Goal: Task Accomplishment & Management: Use online tool/utility

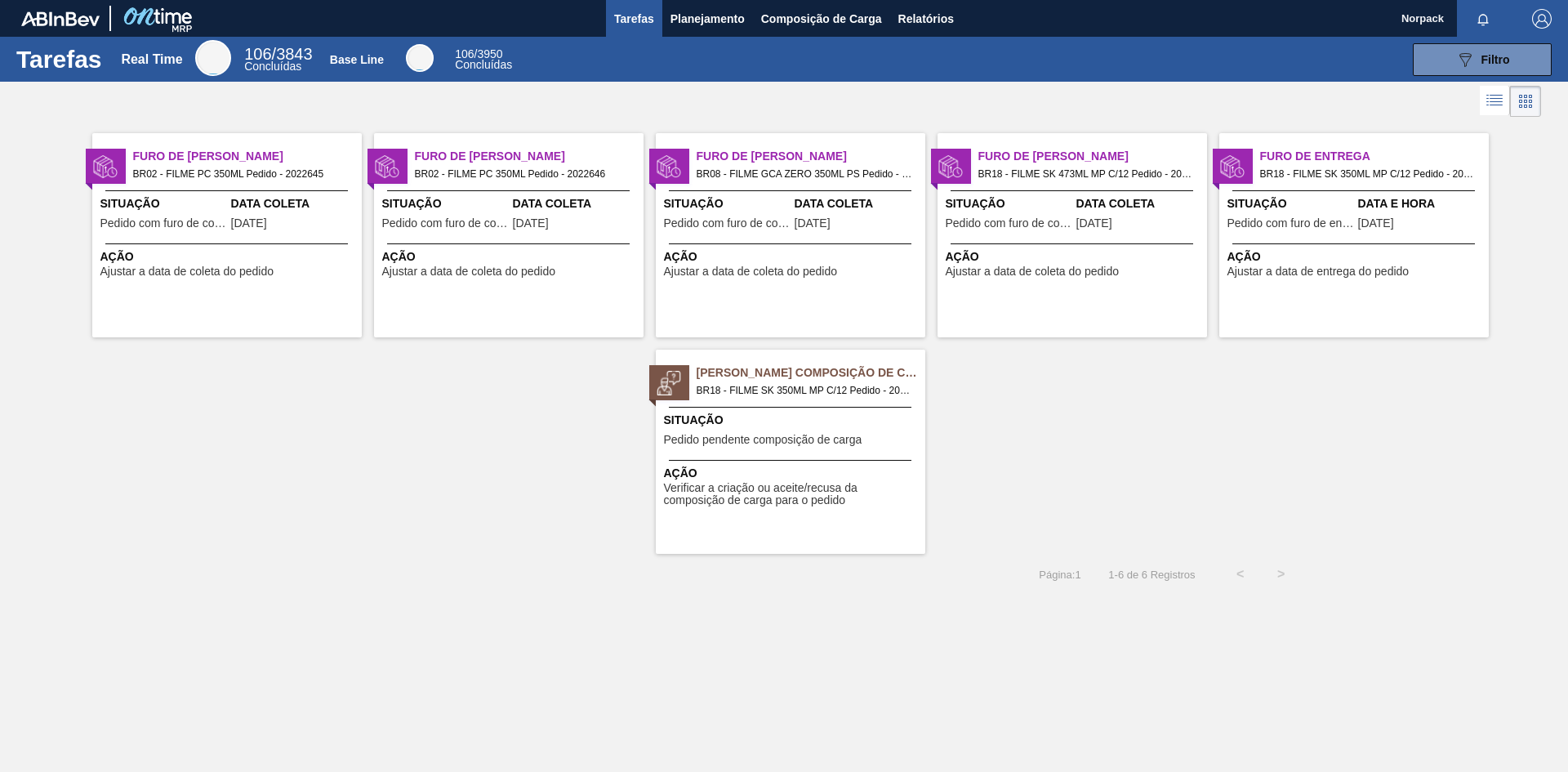
click at [793, 500] on span "Verificar a criação ou aceite/recusa da composição de carga para o pedido" at bounding box center [792, 495] width 257 height 26
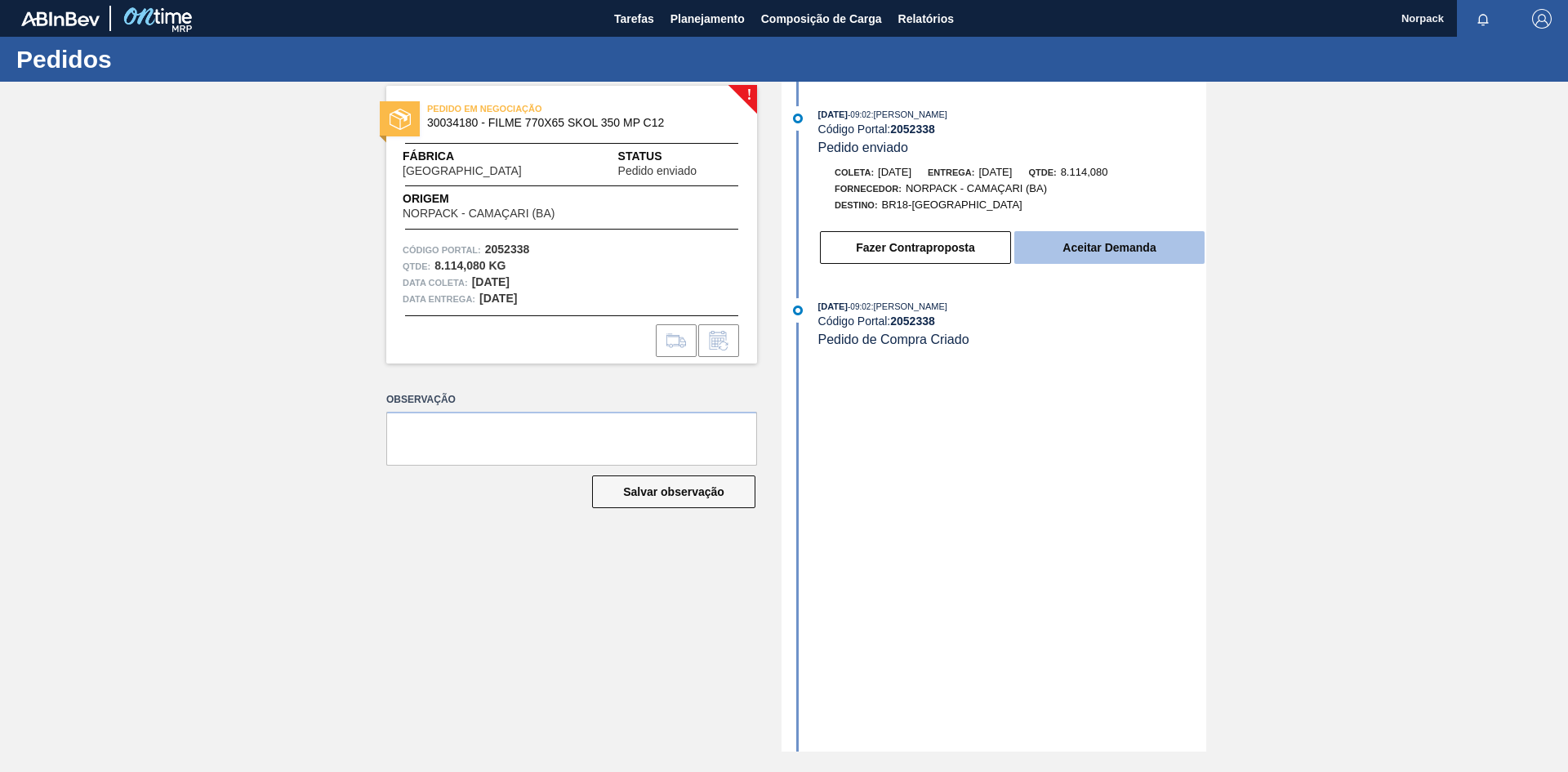
click at [1075, 245] on button "Aceitar Demanda" at bounding box center [1109, 248] width 191 height 32
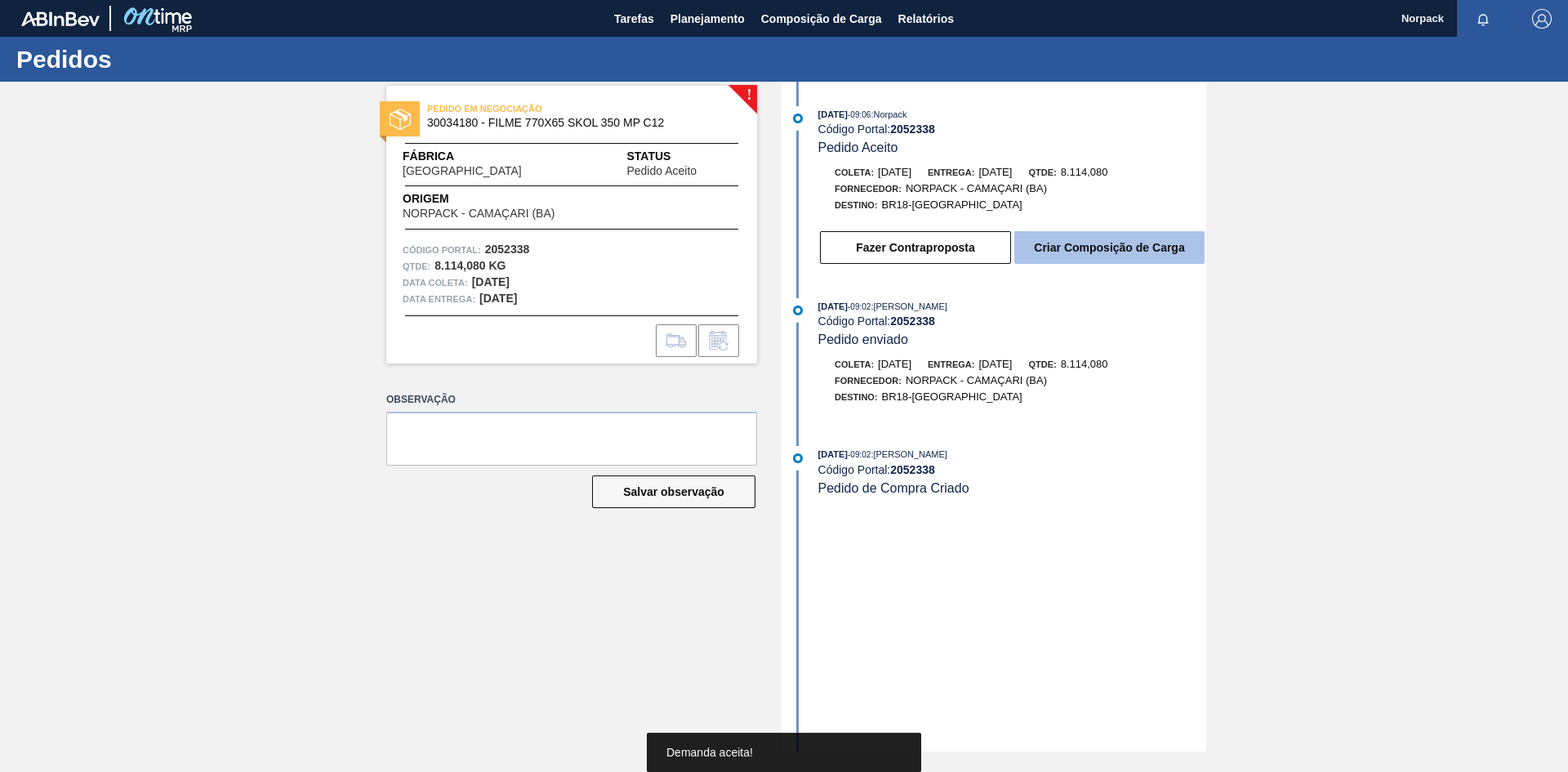
click at [1079, 248] on button "Criar Composição de Carga" at bounding box center [1109, 248] width 191 height 32
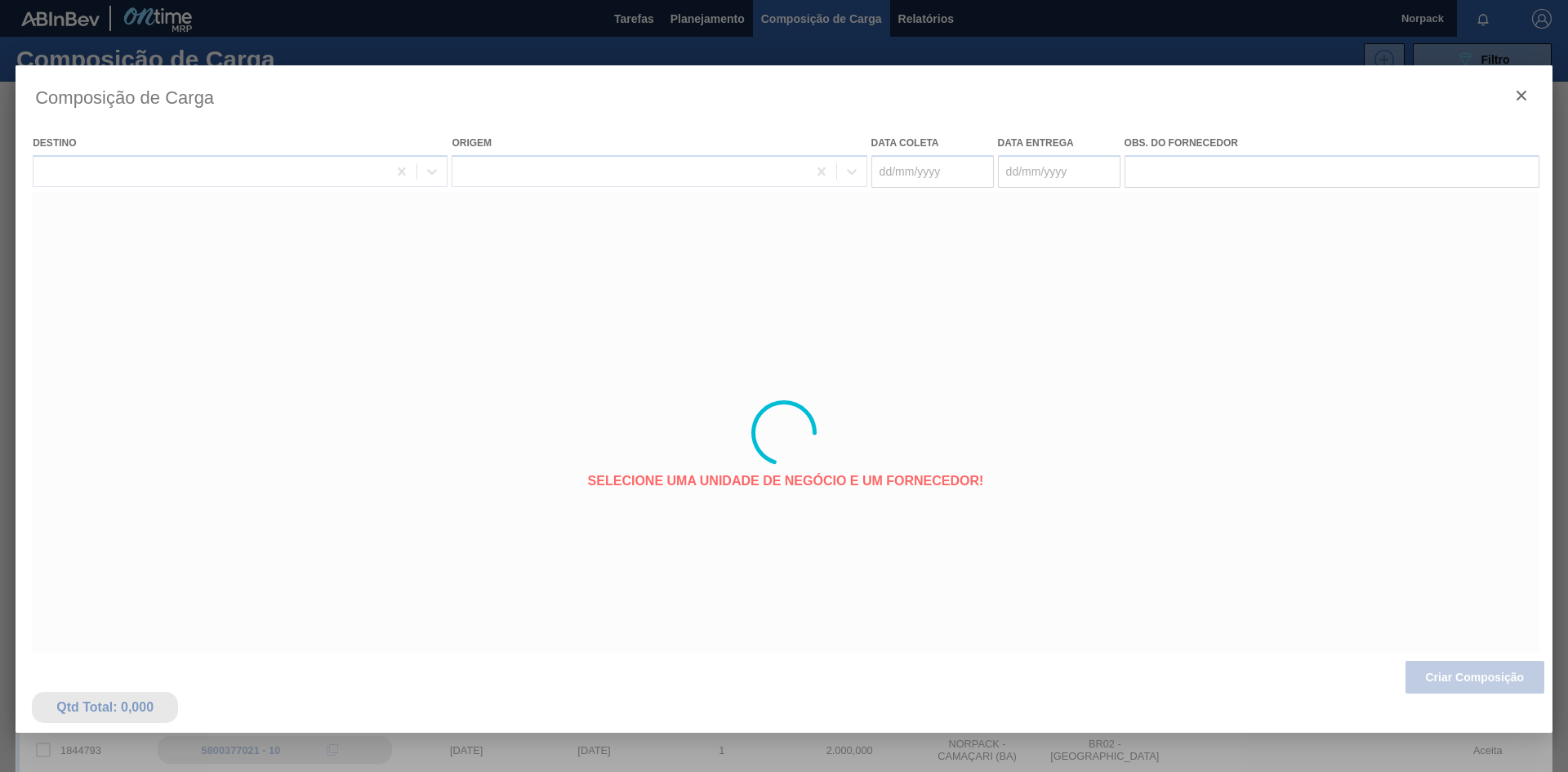
type coleta "[DATE]"
type Entrega "[DATE]"
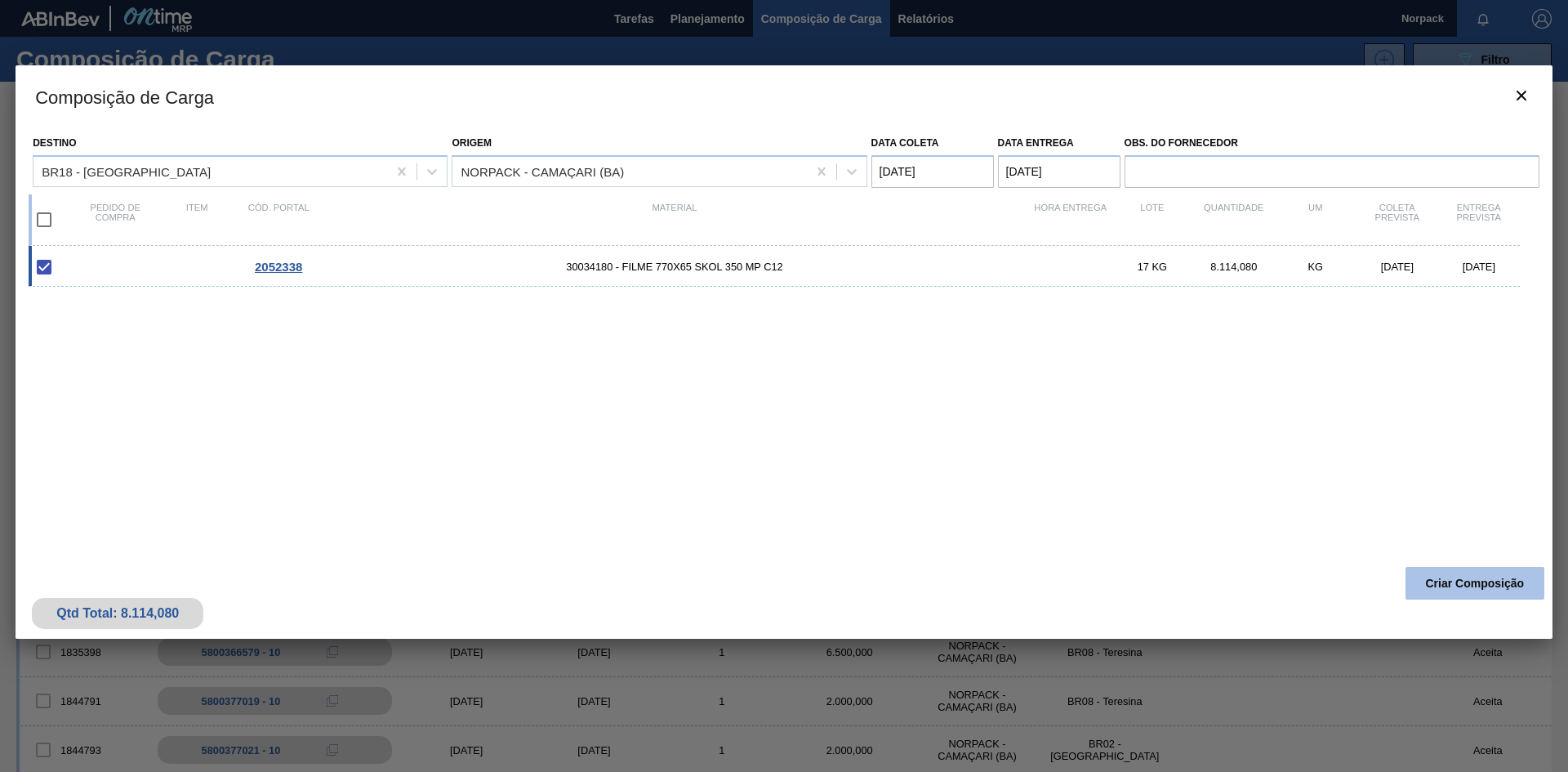
click at [1456, 585] on button "Criar Composição" at bounding box center [1474, 583] width 139 height 32
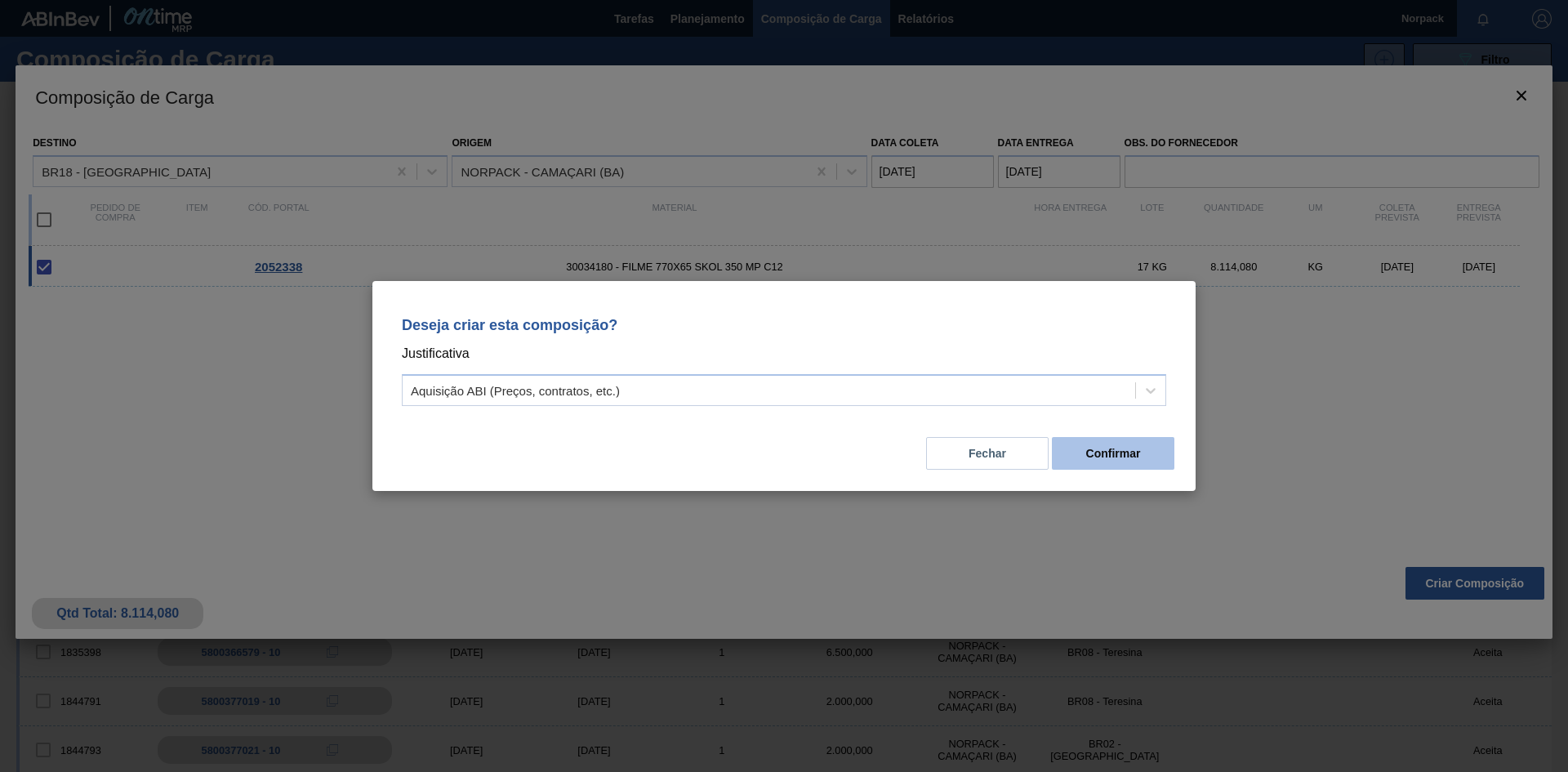
click at [1120, 448] on button "Confirmar" at bounding box center [1113, 454] width 123 height 32
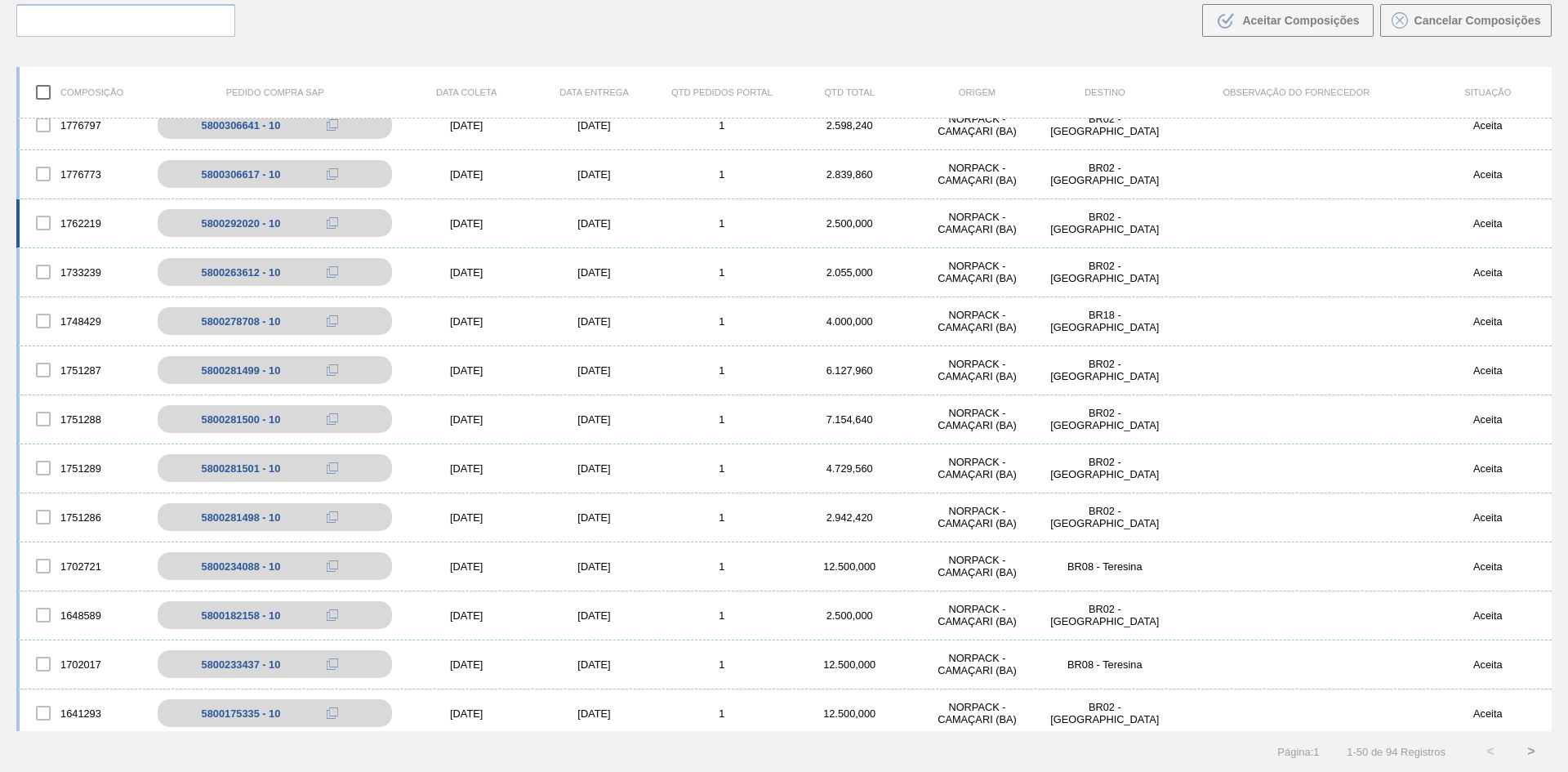
scroll to position [1757, 0]
